Goal: Information Seeking & Learning: Learn about a topic

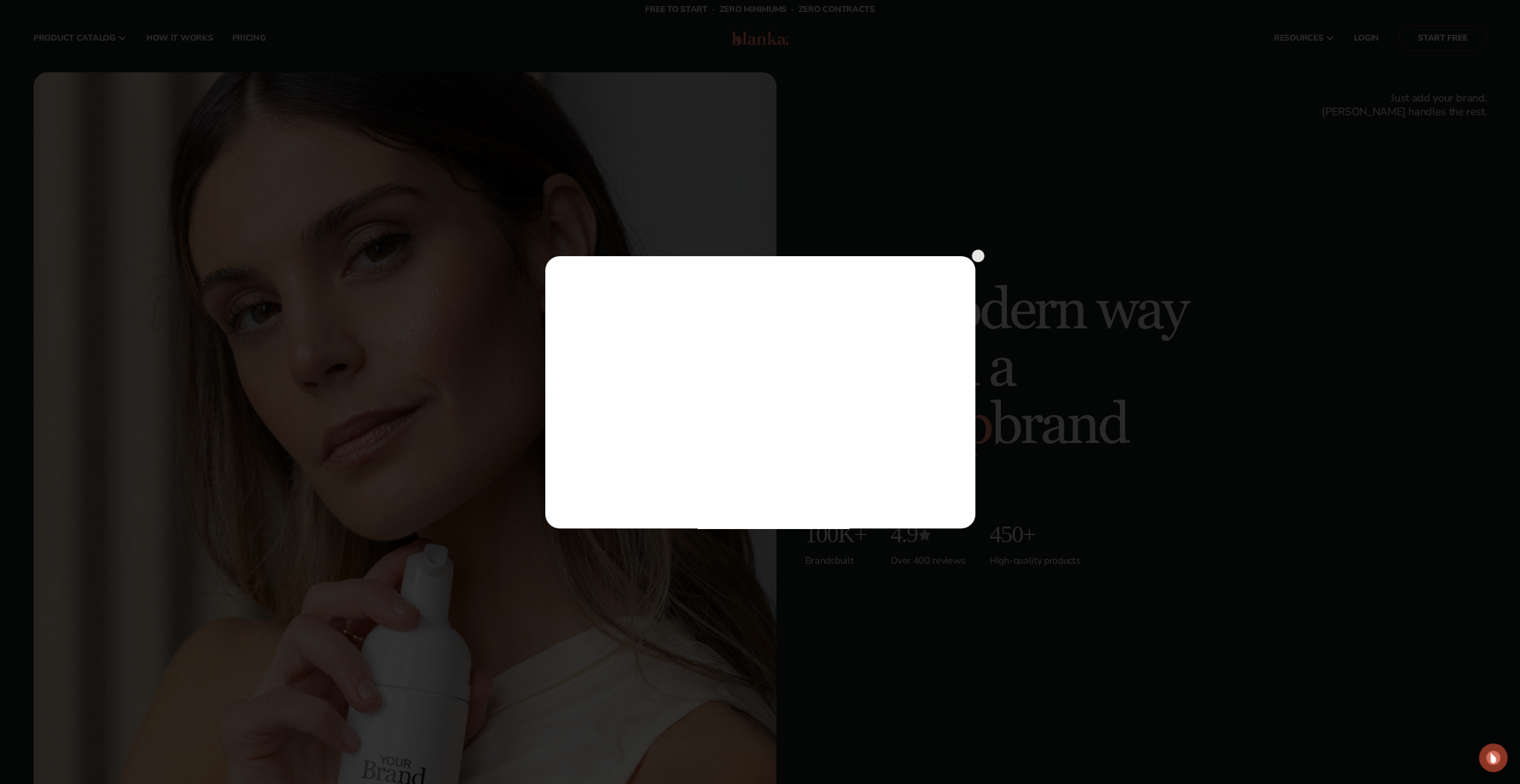
click at [979, 261] on circle at bounding box center [978, 256] width 13 height 13
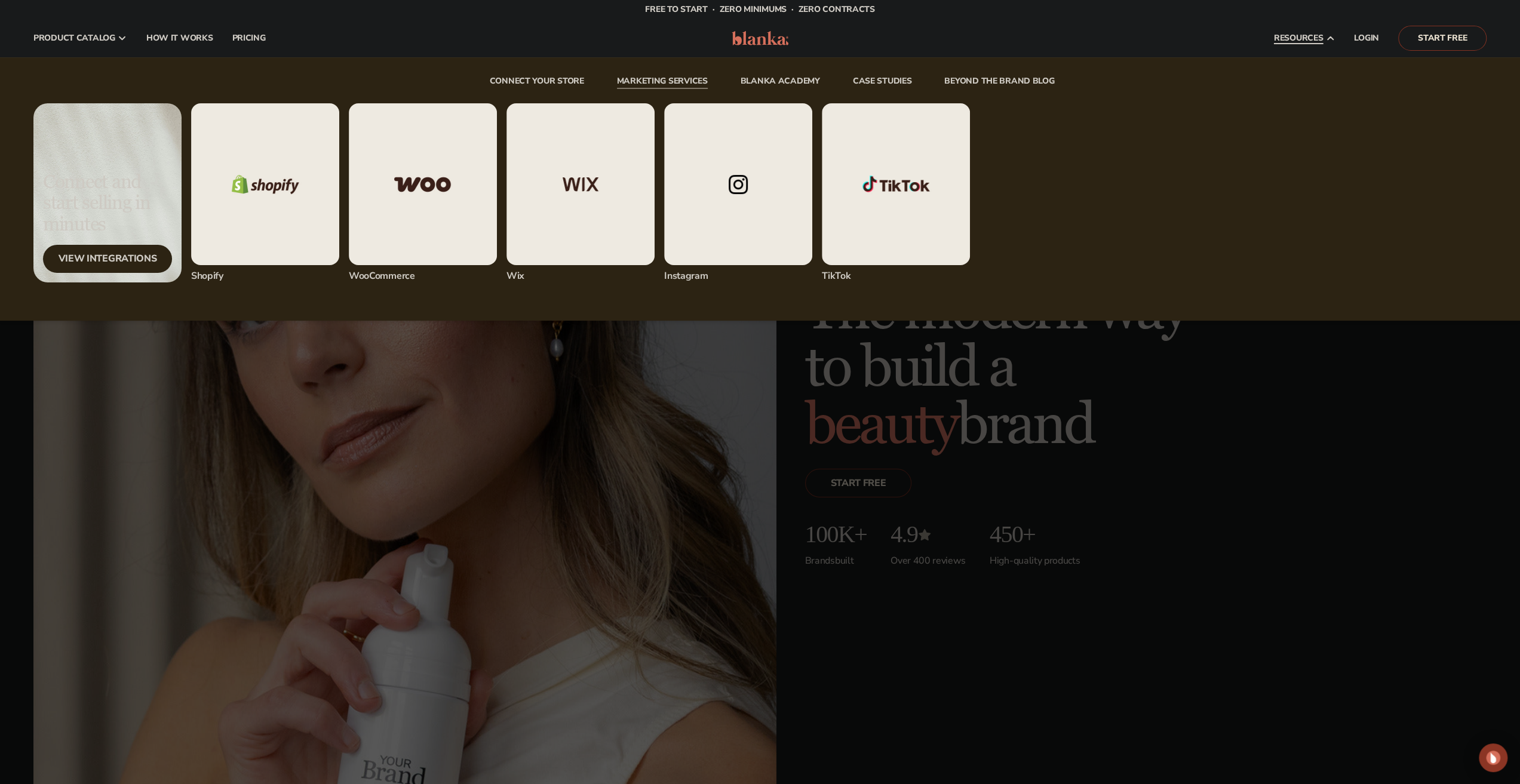
click at [671, 81] on link "Marketing services" at bounding box center [663, 83] width 91 height 12
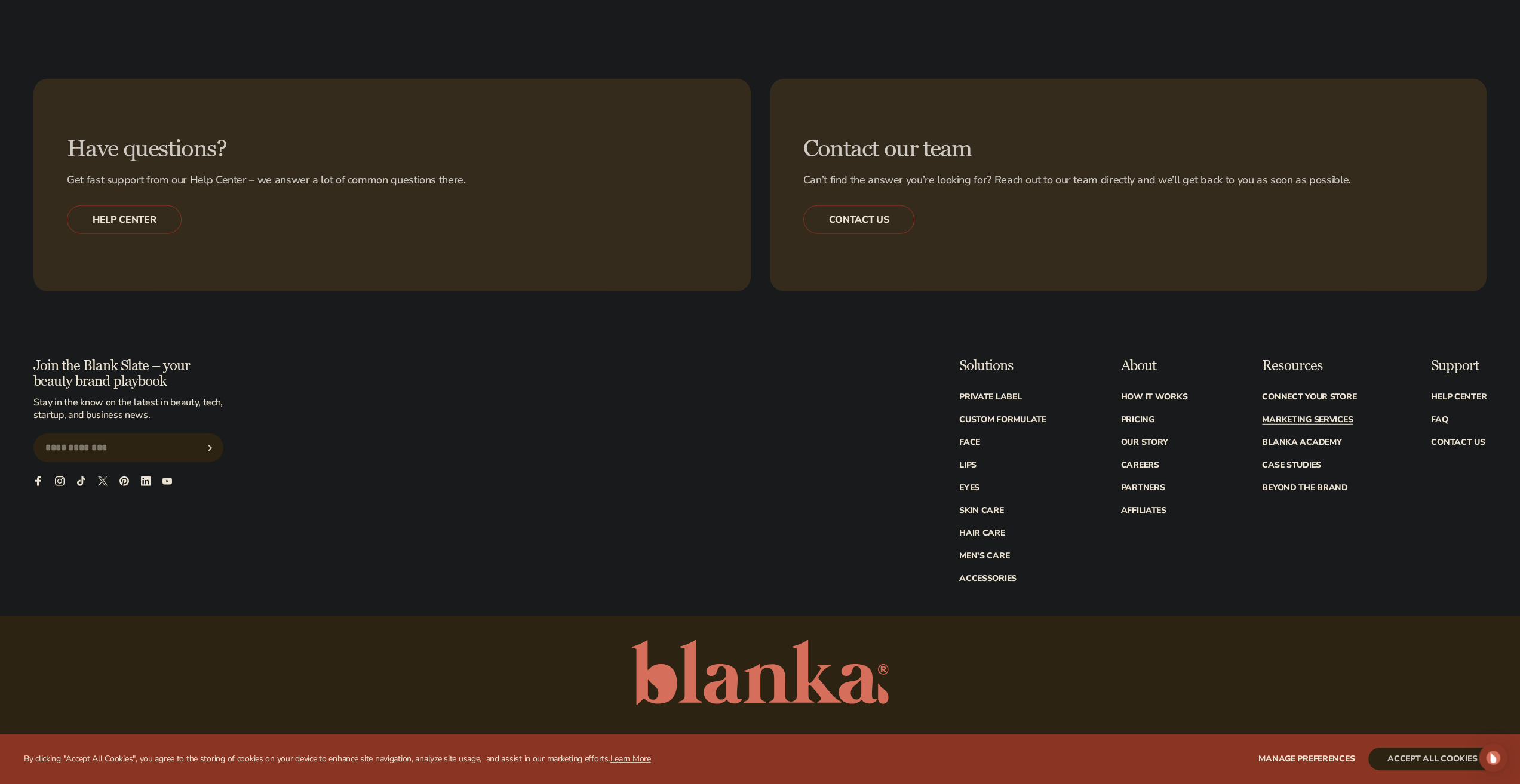
scroll to position [3360, 0]
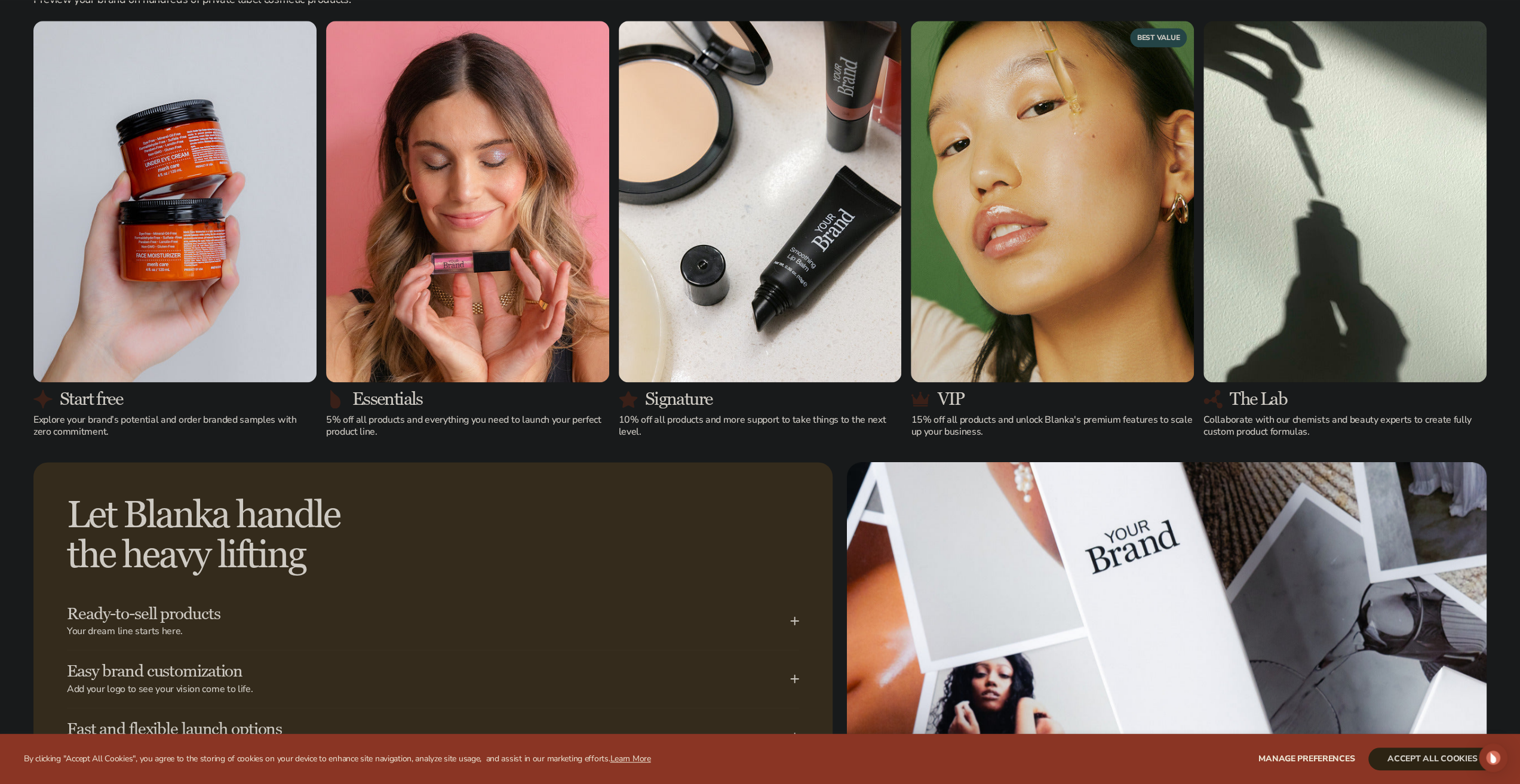
scroll to position [1552, 0]
